Goal: Task Accomplishment & Management: Manage account settings

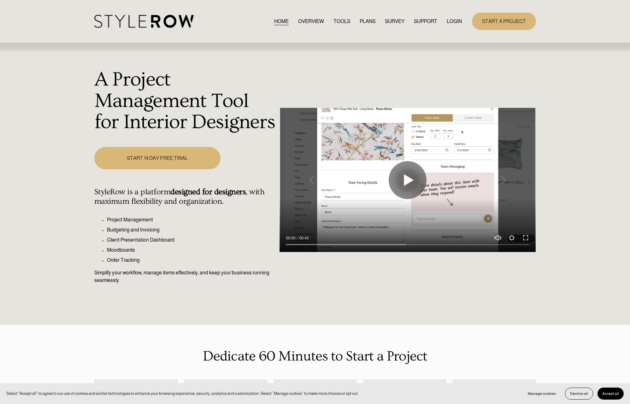
click at [452, 21] on link "LOGIN" at bounding box center [454, 21] width 15 height 9
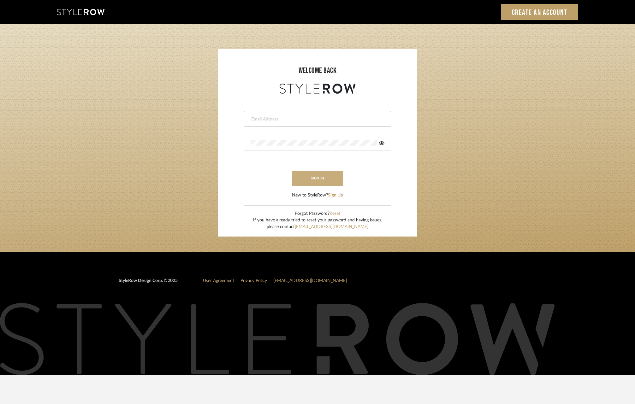
type input "molly@fitchhill.com"
click at [325, 182] on button "sign in" at bounding box center [317, 178] width 50 height 15
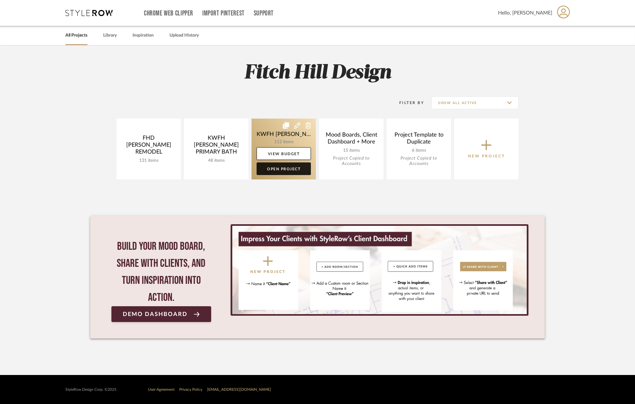
click at [282, 170] on link "Open Project" at bounding box center [284, 169] width 54 height 13
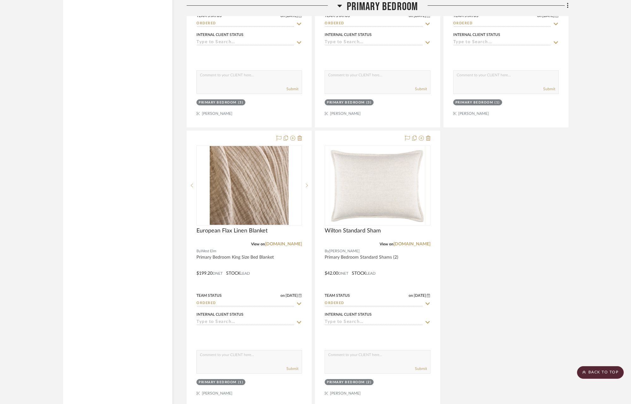
scroll to position [2821, 0]
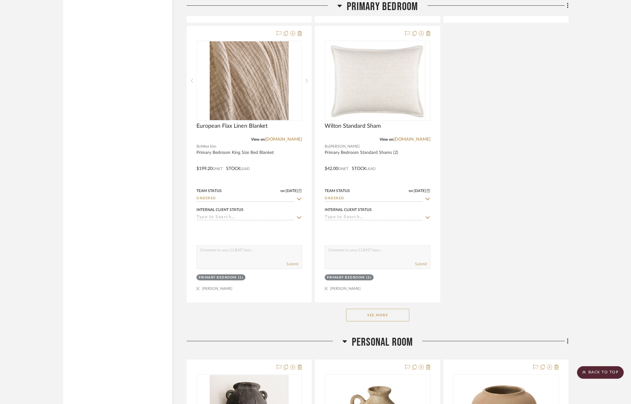
click at [390, 311] on button "See More" at bounding box center [377, 315] width 63 height 13
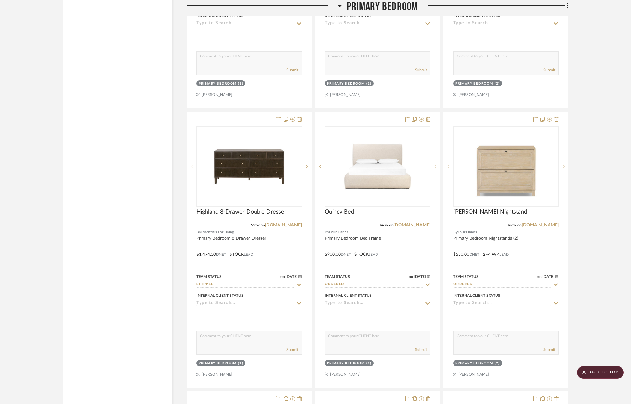
scroll to position [3870, 0]
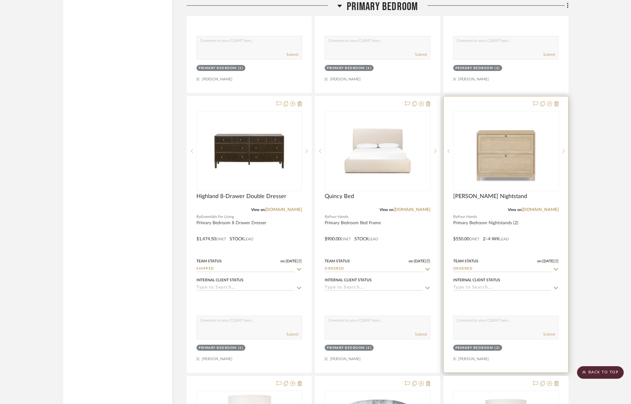
click at [556, 268] on icon at bounding box center [555, 269] width 4 height 3
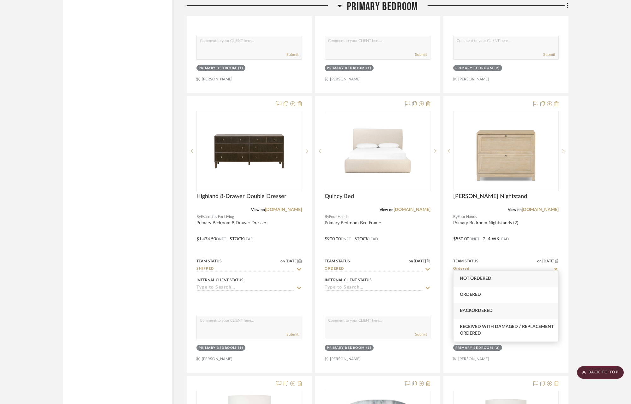
click at [512, 309] on div "Backordered" at bounding box center [505, 311] width 105 height 16
type input "9/17/2025"
type input "Backordered"
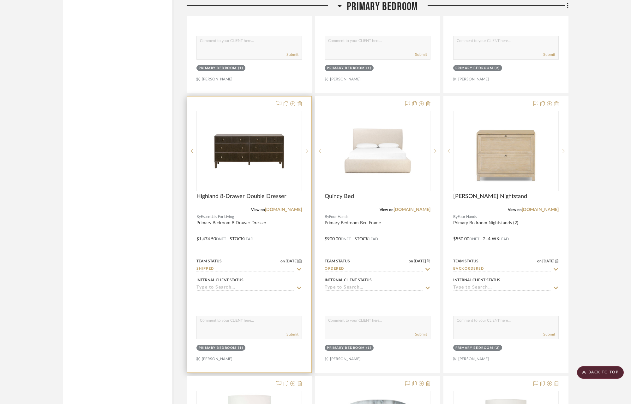
click at [300, 268] on icon at bounding box center [299, 269] width 4 height 3
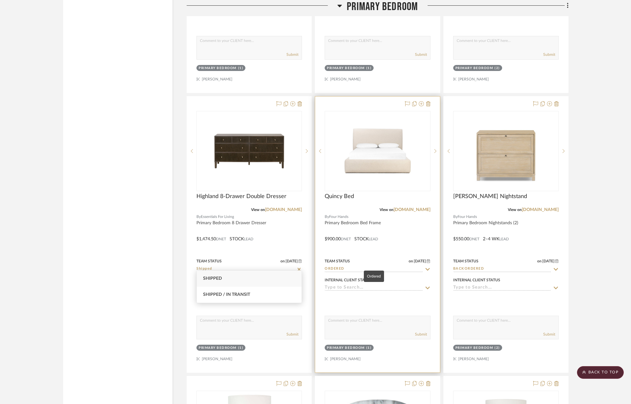
click at [400, 266] on input "Ordered" at bounding box center [373, 269] width 98 height 6
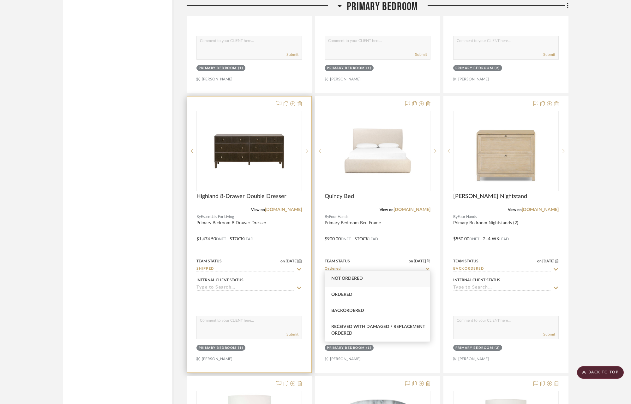
click at [299, 267] on icon at bounding box center [299, 269] width 6 height 5
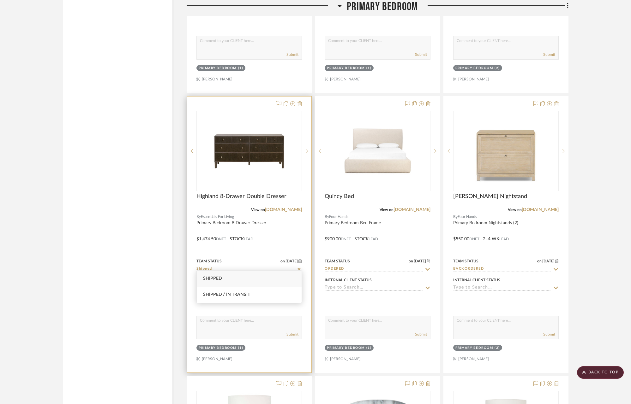
click at [299, 268] on icon at bounding box center [298, 269] width 3 height 3
type input "9/17/2025"
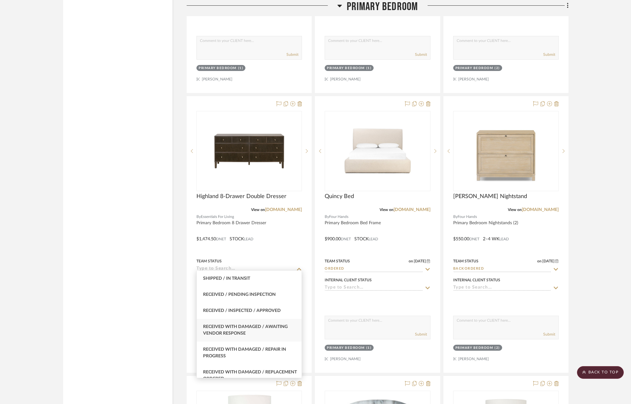
scroll to position [1039, 0]
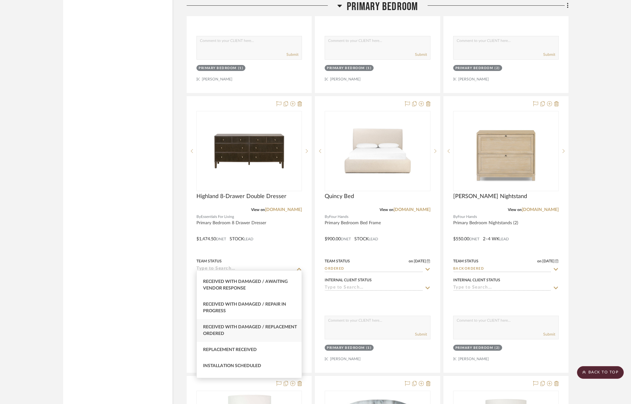
click at [256, 336] on span "Received with Damaged / Replacement Ordered" at bounding box center [250, 330] width 94 height 11
type input "Received with Damaged / Replacement Ordered"
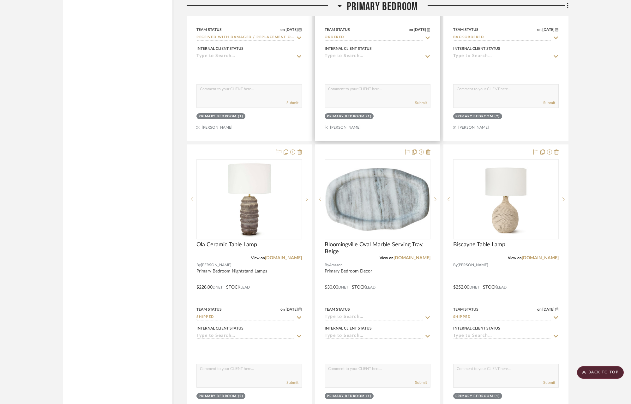
scroll to position [4150, 0]
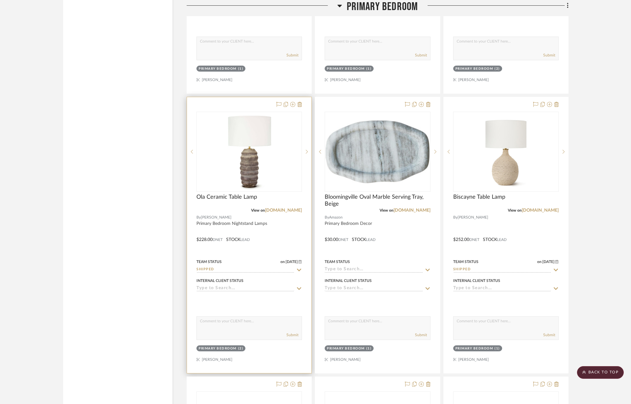
click at [299, 268] on icon at bounding box center [299, 270] width 6 height 5
click at [300, 268] on icon at bounding box center [298, 269] width 3 height 3
type input "9/17/2025"
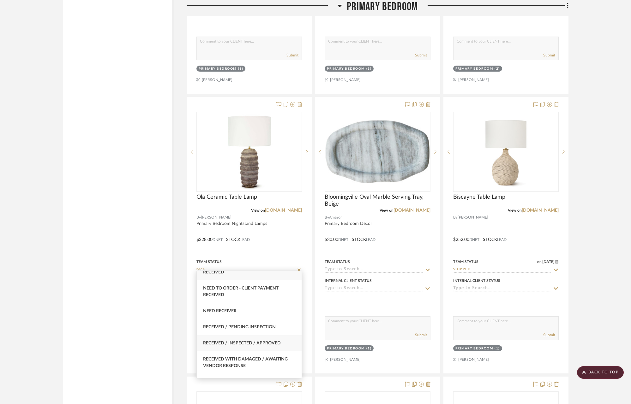
scroll to position [8, 0]
click at [258, 340] on span "Received / Inspected / Approved" at bounding box center [242, 342] width 78 height 4
type input "Received / Inspected / Approved"
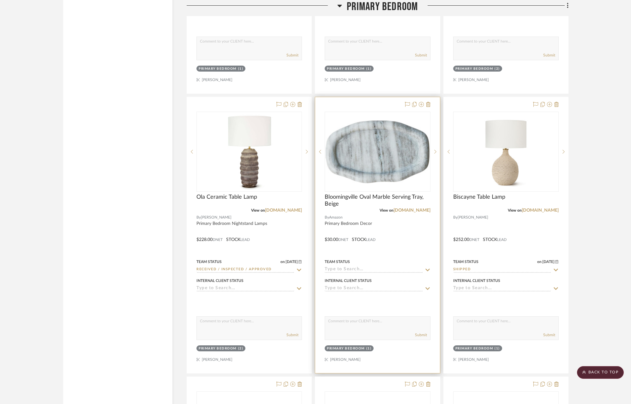
click at [355, 267] on input at bounding box center [373, 270] width 98 height 6
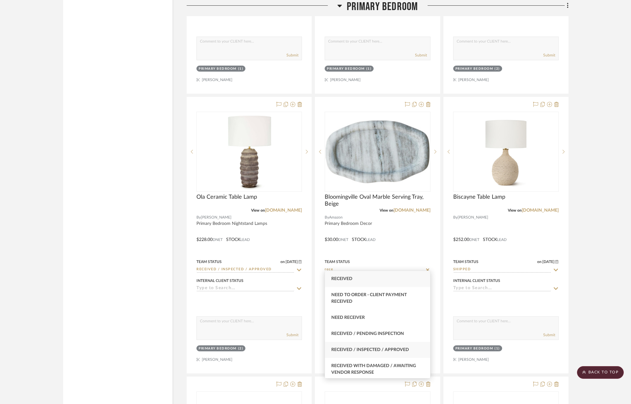
type input "rece"
click at [389, 351] on span "Received / Inspected / Approved" at bounding box center [370, 350] width 78 height 4
type input "9/17/2025"
type input "Received / Inspected / Approved"
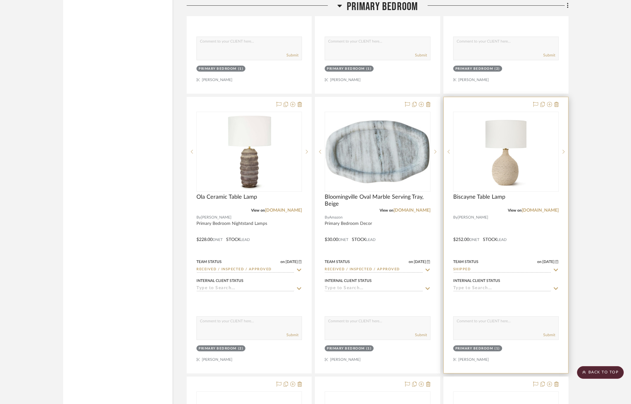
click at [553, 268] on icon at bounding box center [556, 270] width 6 height 5
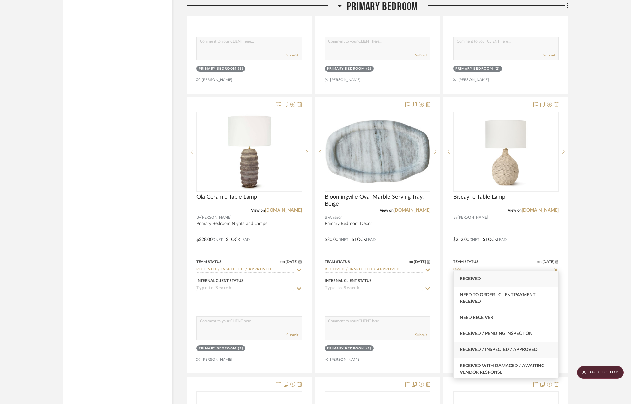
type input "rece"
click at [546, 348] on div "Received / Inspected / Approved" at bounding box center [505, 350] width 105 height 16
type input "9/17/2025"
type input "Received / Inspected / Approved"
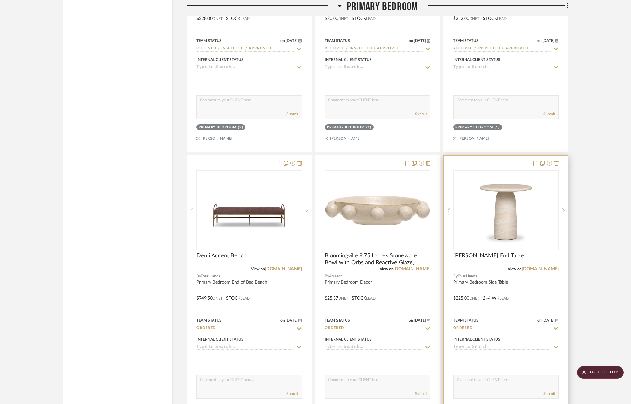
scroll to position [4410, 0]
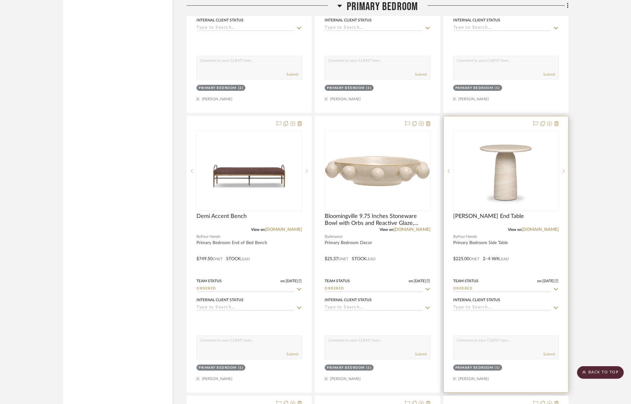
click at [556, 287] on icon at bounding box center [556, 289] width 6 height 5
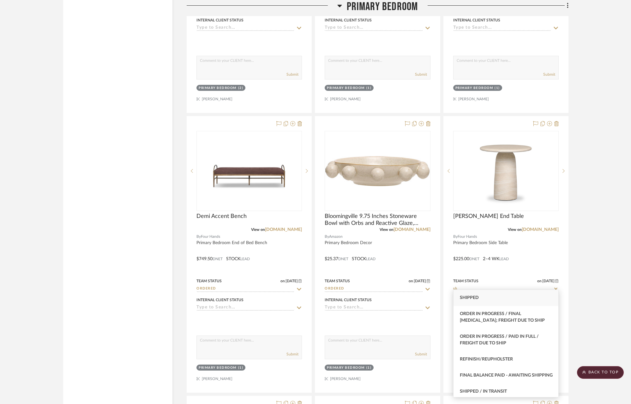
type input "sh"
click at [470, 296] on span "Shipped" at bounding box center [469, 298] width 19 height 4
type input "9/17/2025"
type input "Shipped"
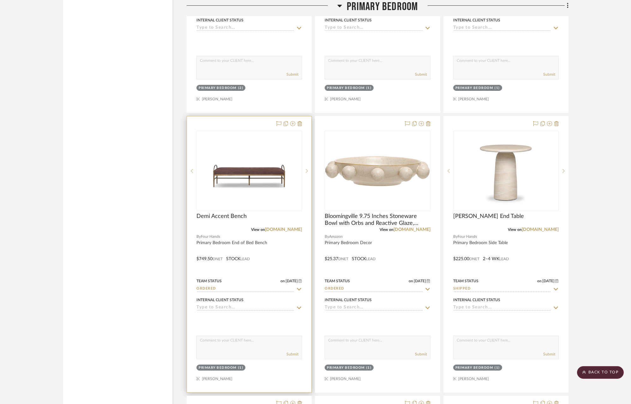
click at [300, 287] on icon at bounding box center [299, 289] width 6 height 5
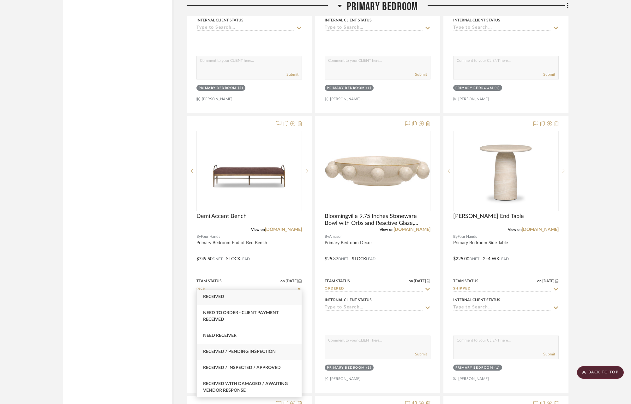
scroll to position [1, 0]
type input "rece"
click at [268, 367] on span "Received / Inspected / Approved" at bounding box center [242, 367] width 78 height 4
type input "9/17/2025"
type input "Received / Inspected / Approved"
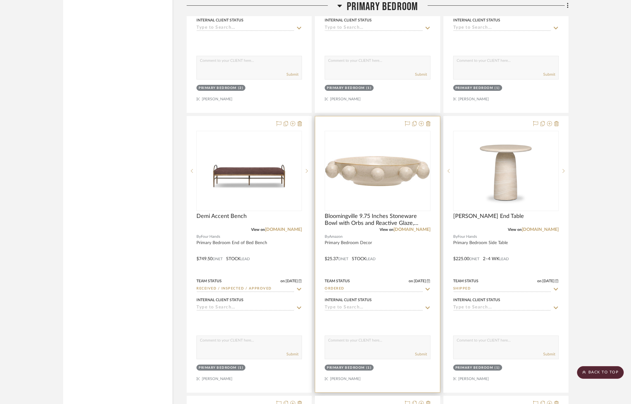
click at [425, 287] on icon at bounding box center [427, 289] width 6 height 5
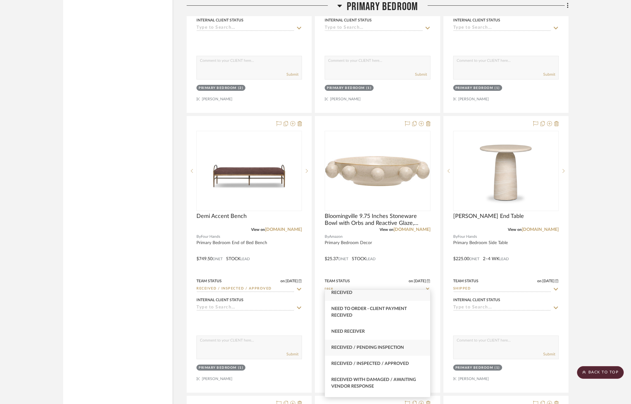
scroll to position [30, 0]
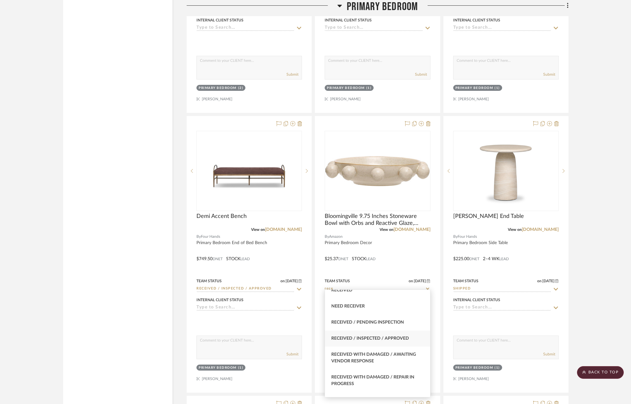
type input "rece"
click at [399, 340] on span "Received / Inspected / Approved" at bounding box center [370, 338] width 78 height 4
type input "9/17/2025"
type input "Received / Inspected / Approved"
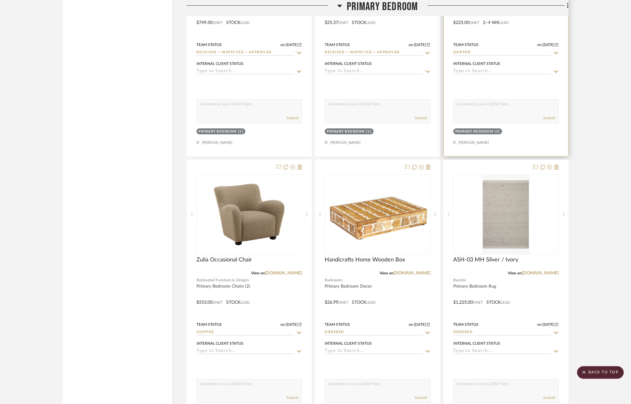
scroll to position [4754, 0]
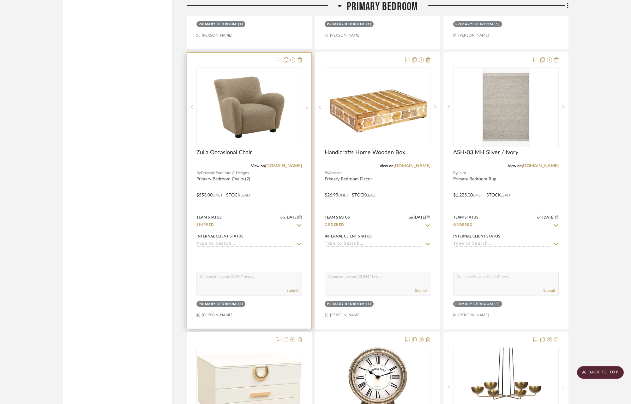
click at [299, 223] on icon at bounding box center [299, 225] width 6 height 5
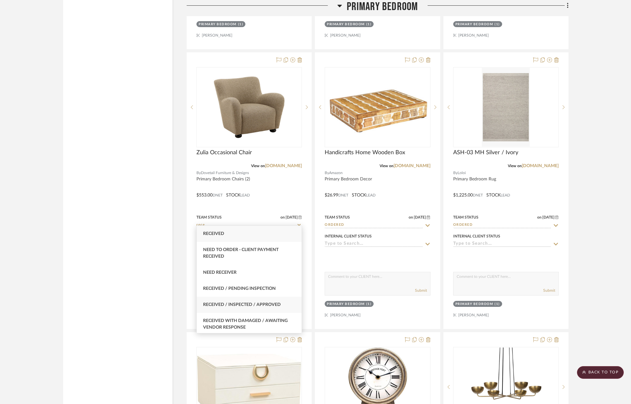
type input "rece"
click at [283, 303] on div "Received / Inspected / Approved" at bounding box center [249, 305] width 105 height 16
type input "9/17/2025"
type input "Received / Inspected / Approved"
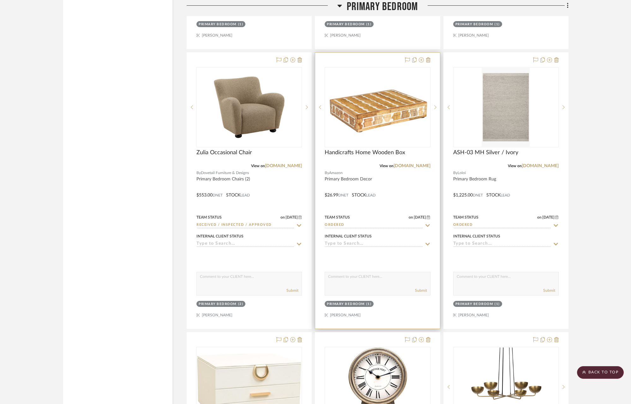
click at [430, 223] on icon at bounding box center [427, 225] width 6 height 5
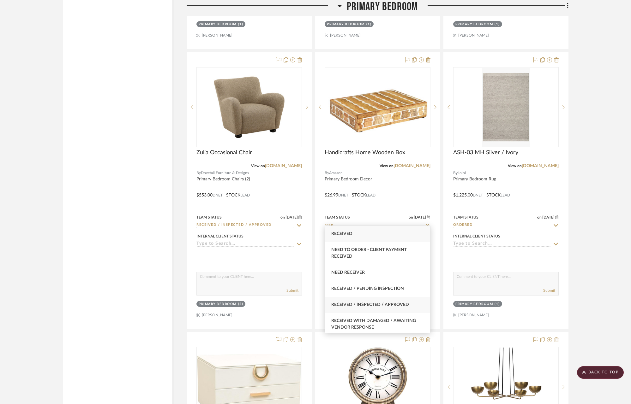
type input "rece"
click at [401, 306] on span "Received / Inspected / Approved" at bounding box center [370, 305] width 78 height 4
type input "9/17/2025"
type input "Received / Inspected / Approved"
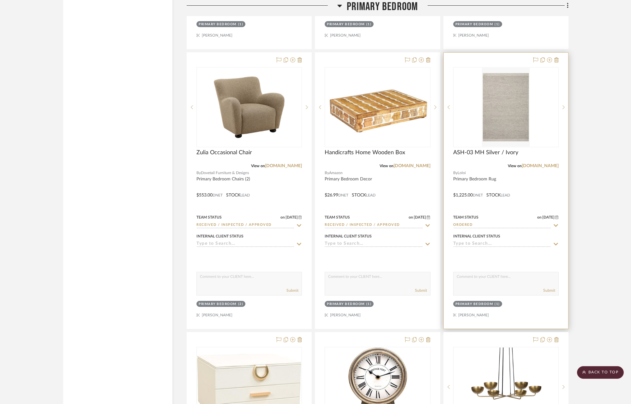
click at [556, 224] on icon at bounding box center [555, 225] width 4 height 3
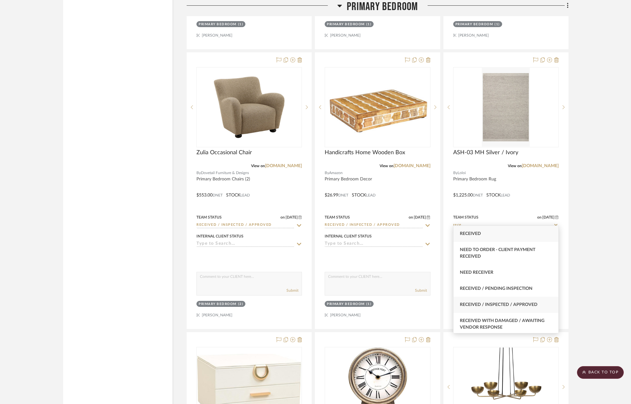
type input "rece"
click at [529, 306] on span "Received / Inspected / Approved" at bounding box center [499, 305] width 78 height 4
type input "9/17/2025"
type input "Received / Inspected / Approved"
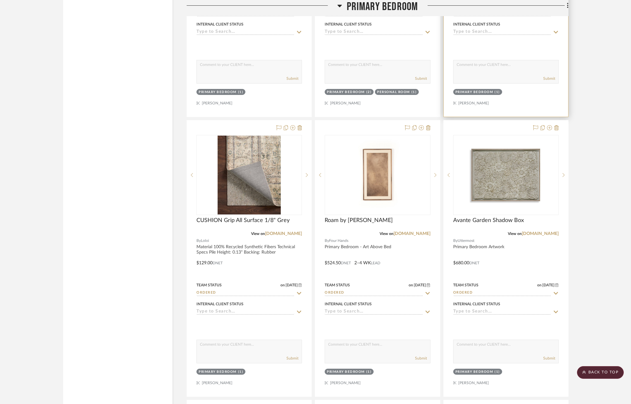
scroll to position [5658, 0]
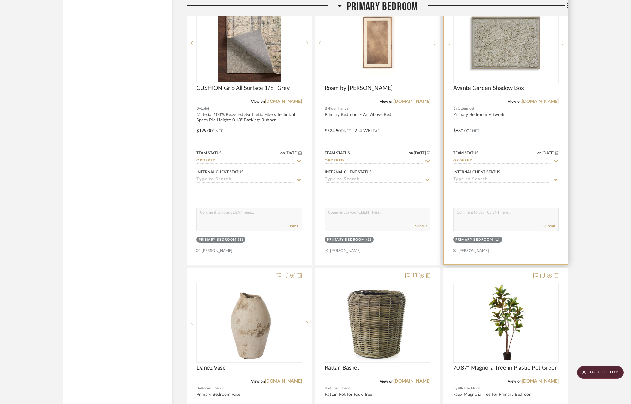
click at [556, 159] on icon at bounding box center [556, 161] width 6 height 5
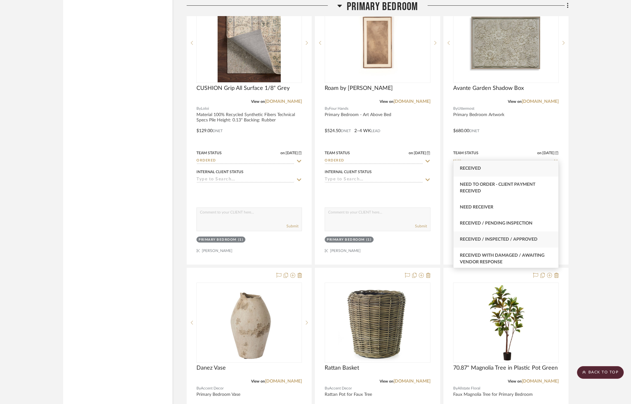
type input "rece"
click at [508, 236] on div "Received / Inspected / Approved" at bounding box center [505, 240] width 105 height 16
type input "9/17/2025"
type input "Received / Inspected / Approved"
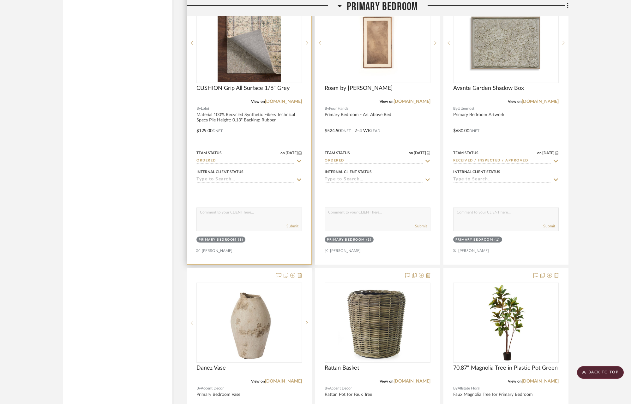
click at [303, 154] on div at bounding box center [249, 126] width 124 height 276
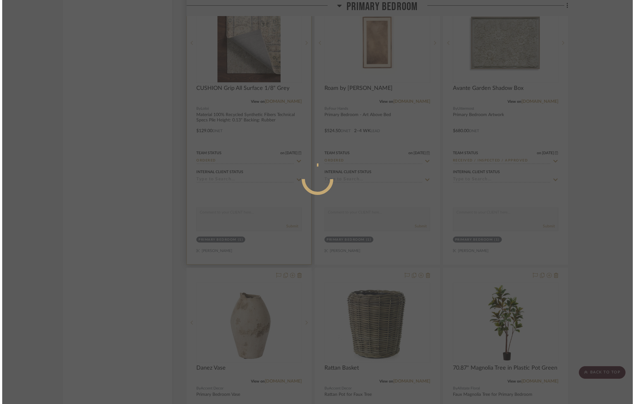
scroll to position [0, 0]
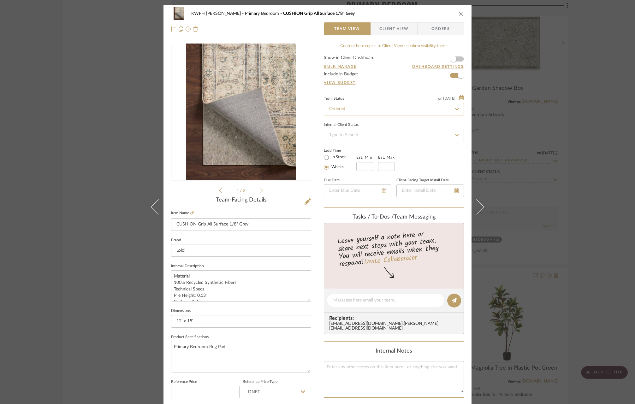
click at [433, 109] on input "Ordered" at bounding box center [394, 109] width 140 height 13
type input "rece"
click at [381, 187] on div "Received / Inspected / Approved" at bounding box center [391, 191] width 139 height 16
type input "9/17/2025"
type input "Received / Inspected / Approved"
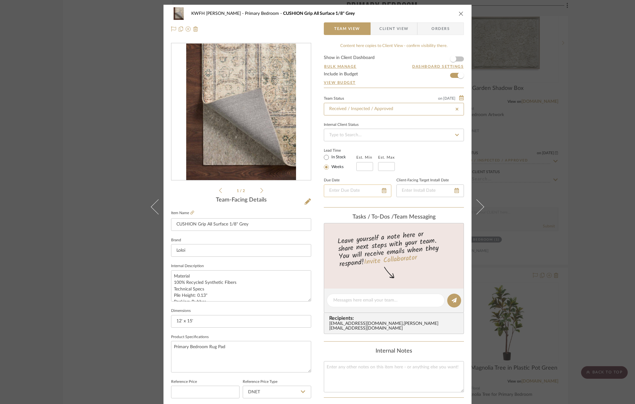
type input "9/17/2025"
type input "Received / Inspected / Approved"
click at [460, 12] on icon "close" at bounding box center [461, 13] width 5 height 5
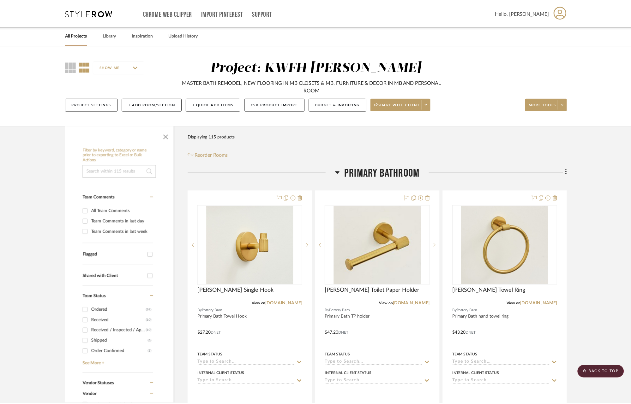
scroll to position [5658, 0]
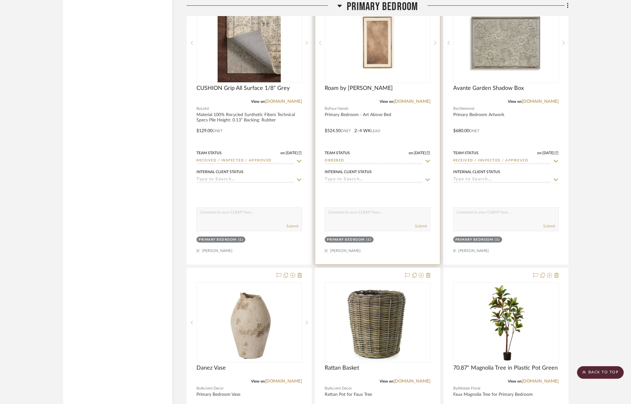
click at [374, 158] on input "Ordered" at bounding box center [373, 161] width 98 height 6
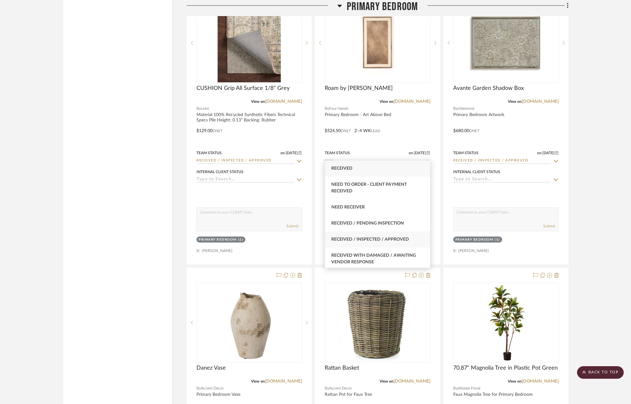
type input "rece"
click at [407, 240] on span "Received / Inspected / Approved" at bounding box center [370, 239] width 78 height 4
type input "9/17/2025"
type input "Received / Inspected / Approved"
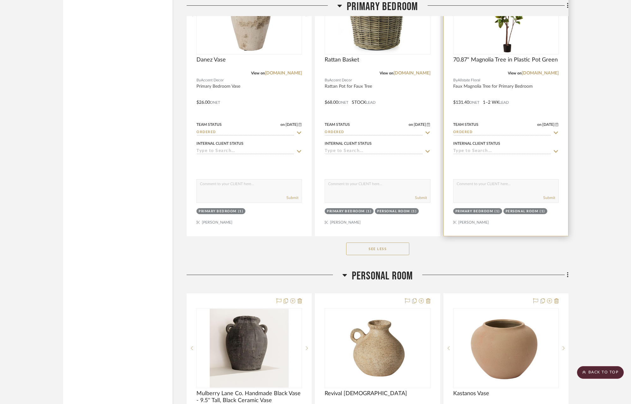
scroll to position [6039, 0]
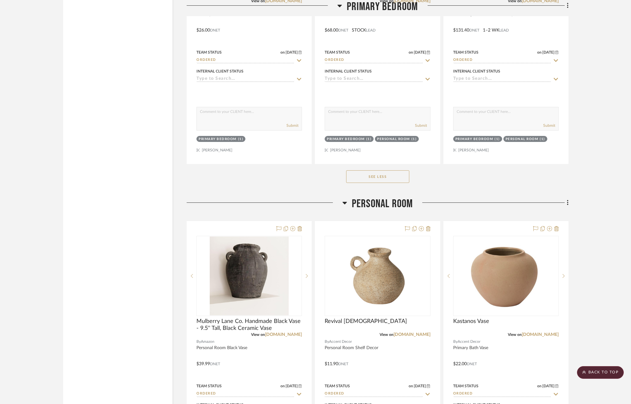
click at [402, 173] on button "See Less" at bounding box center [377, 176] width 63 height 13
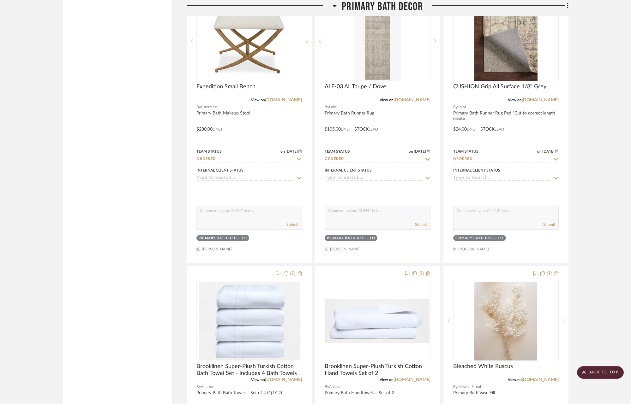
scroll to position [1418, 0]
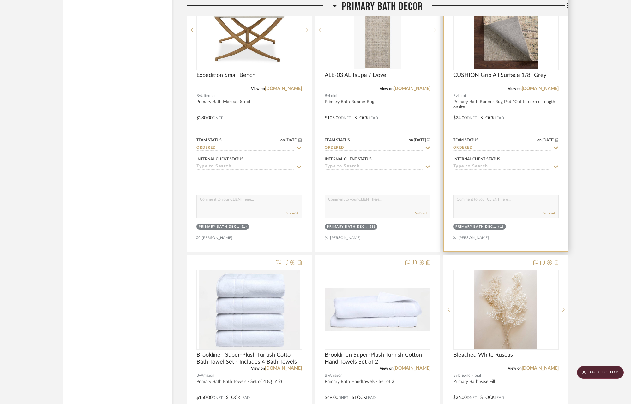
click at [556, 145] on icon at bounding box center [556, 147] width 6 height 5
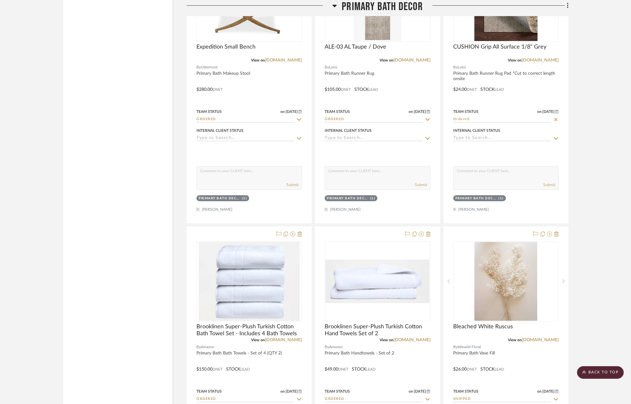
scroll to position [1459, 0]
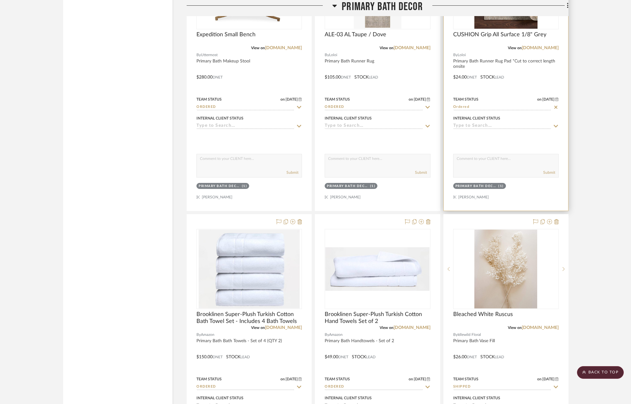
click at [555, 106] on icon at bounding box center [555, 107] width 3 height 3
type input "9/17/2025"
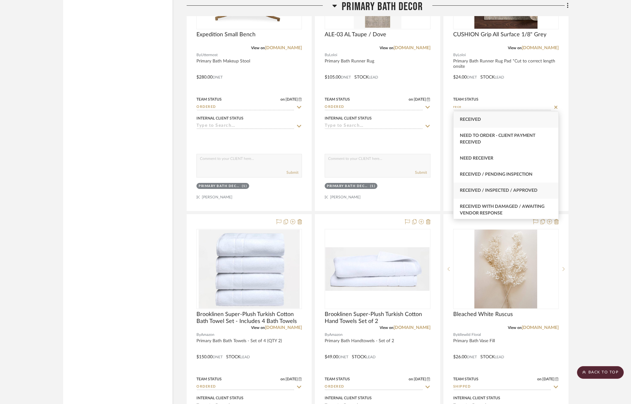
click at [532, 189] on span "Received / Inspected / Approved" at bounding box center [499, 190] width 78 height 4
type input "Received / Inspected / Approved"
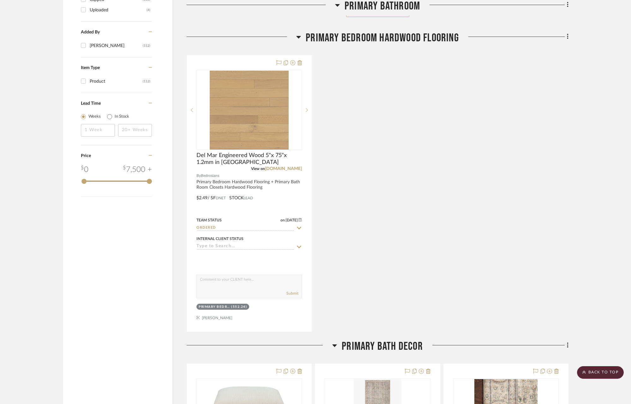
scroll to position [966, 0]
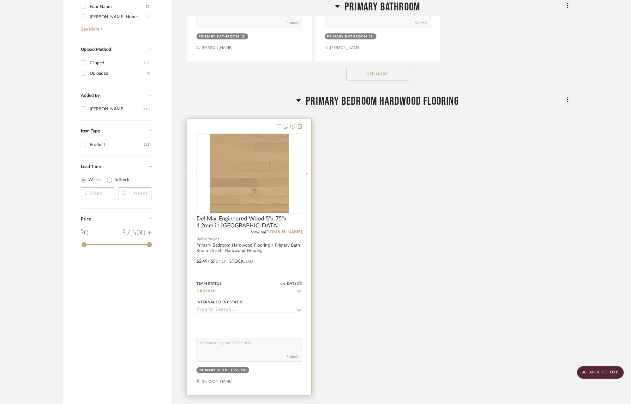
click at [300, 289] on icon at bounding box center [299, 291] width 6 height 5
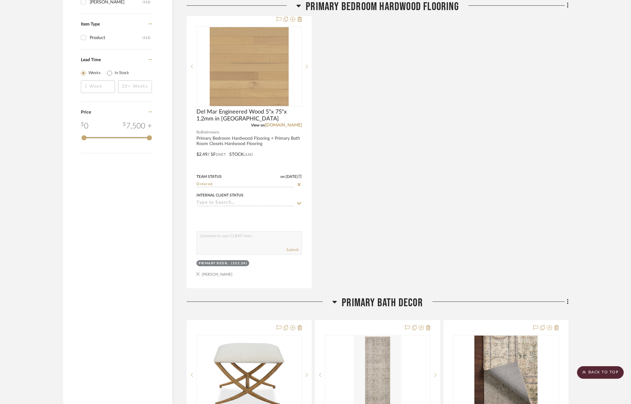
scroll to position [1074, 0]
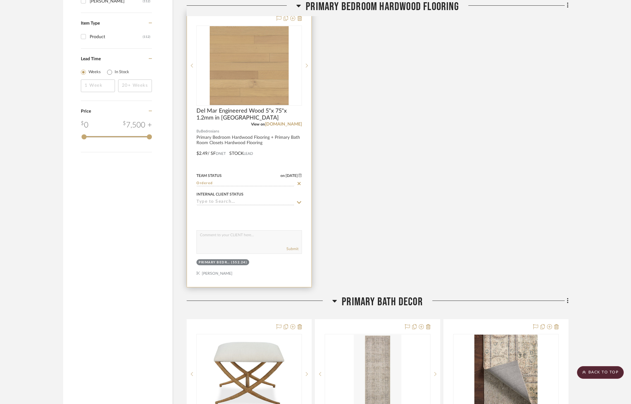
click at [299, 182] on icon at bounding box center [299, 183] width 6 height 5
type input "9/17/2025"
click at [299, 182] on icon at bounding box center [299, 183] width 6 height 5
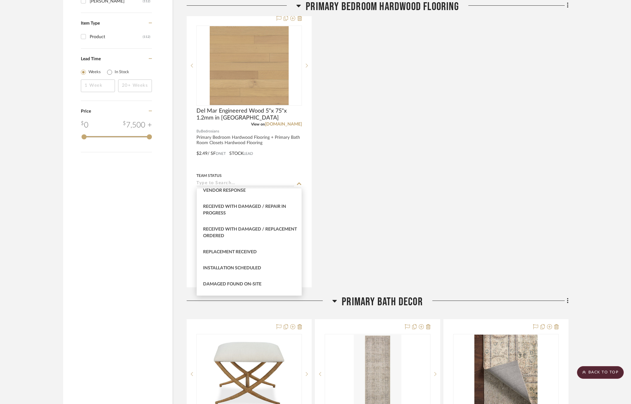
scroll to position [1110, 0]
click at [278, 251] on span "Returned to Vendor / Awaiting Replacement" at bounding box center [241, 248] width 76 height 11
type input "Returned to Vendor / Awaiting Replacement"
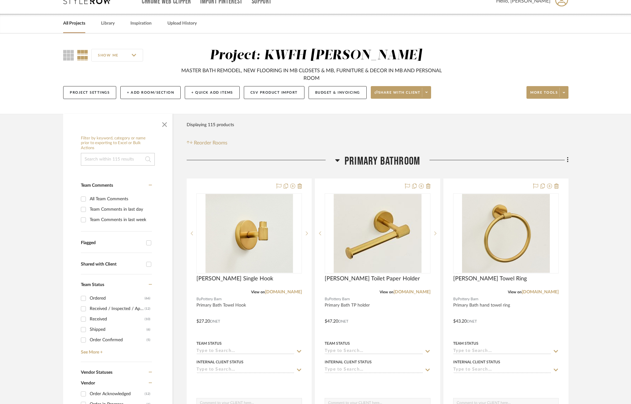
scroll to position [0, 0]
